Goal: Navigation & Orientation: Find specific page/section

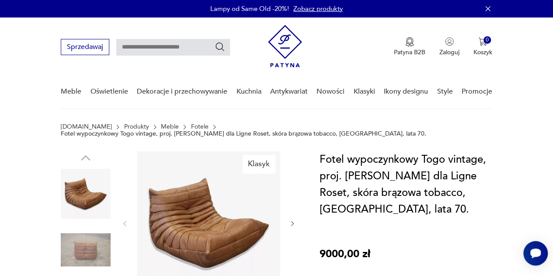
click at [161, 125] on link "Meble" at bounding box center [170, 126] width 18 height 7
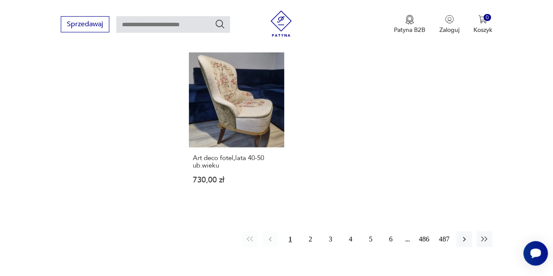
scroll to position [1237, 0]
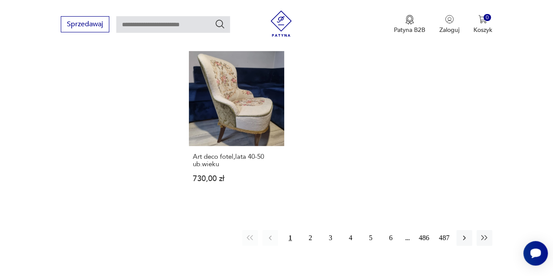
click at [310, 230] on button "2" at bounding box center [311, 238] width 16 height 16
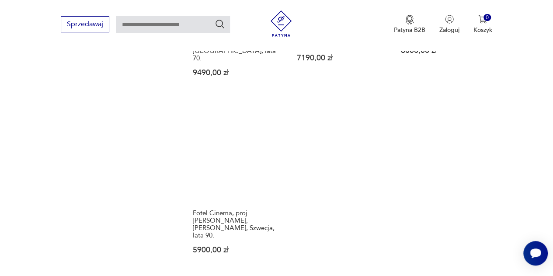
scroll to position [1211, 0]
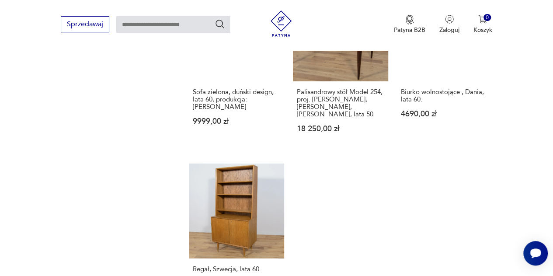
scroll to position [1194, 0]
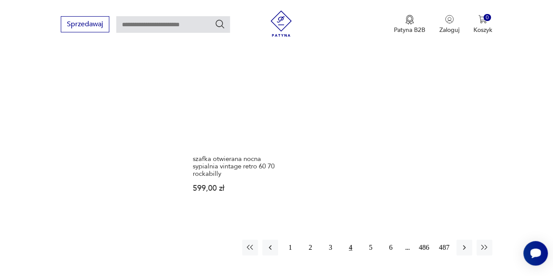
scroll to position [1228, 0]
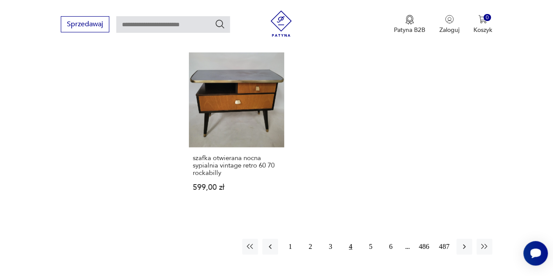
click at [371, 239] on button "5" at bounding box center [371, 247] width 16 height 16
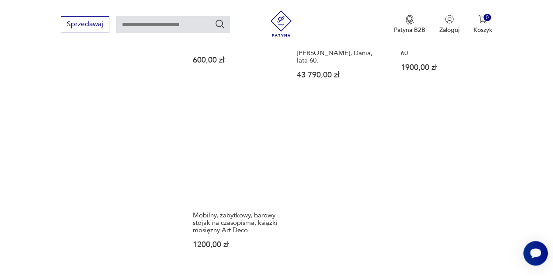
scroll to position [1228, 0]
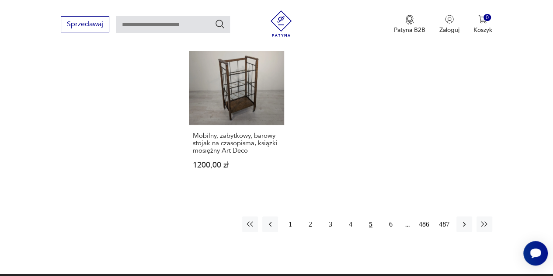
click at [392, 218] on button "6" at bounding box center [391, 224] width 16 height 16
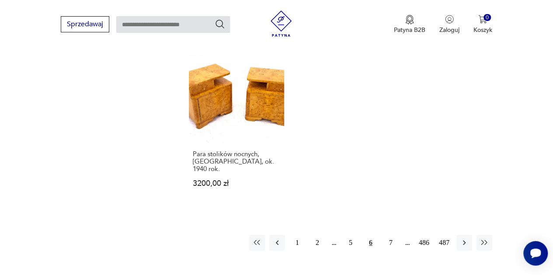
scroll to position [1228, 0]
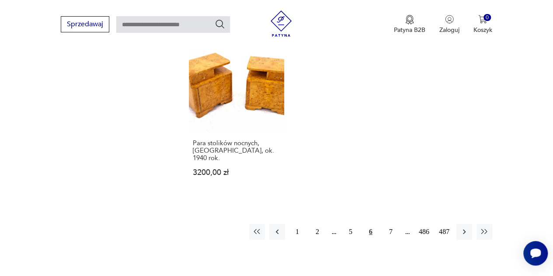
click at [390, 224] on button "7" at bounding box center [391, 232] width 16 height 16
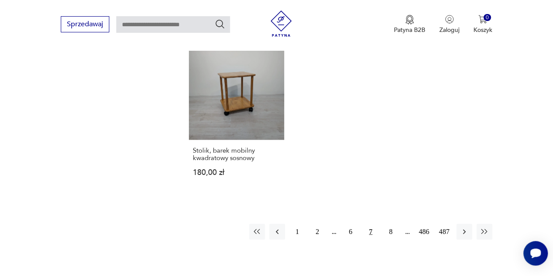
scroll to position [1194, 0]
